Goal: Navigation & Orientation: Find specific page/section

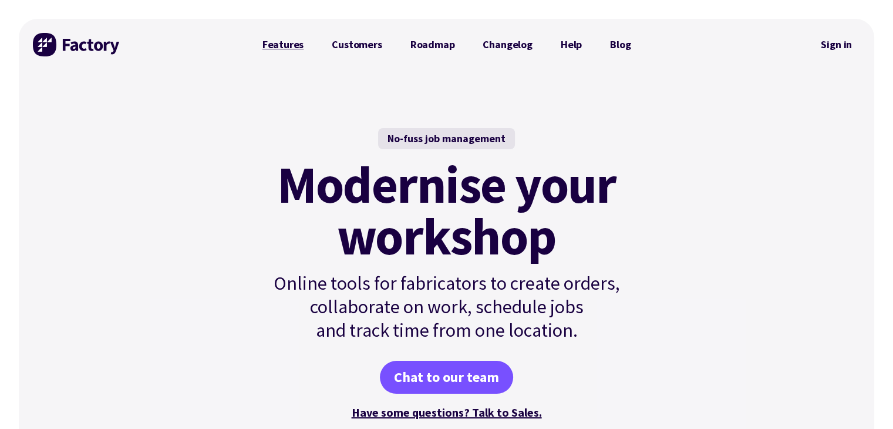
click at [275, 36] on link "Features" at bounding box center [283, 44] width 70 height 23
